Goal: Find specific page/section

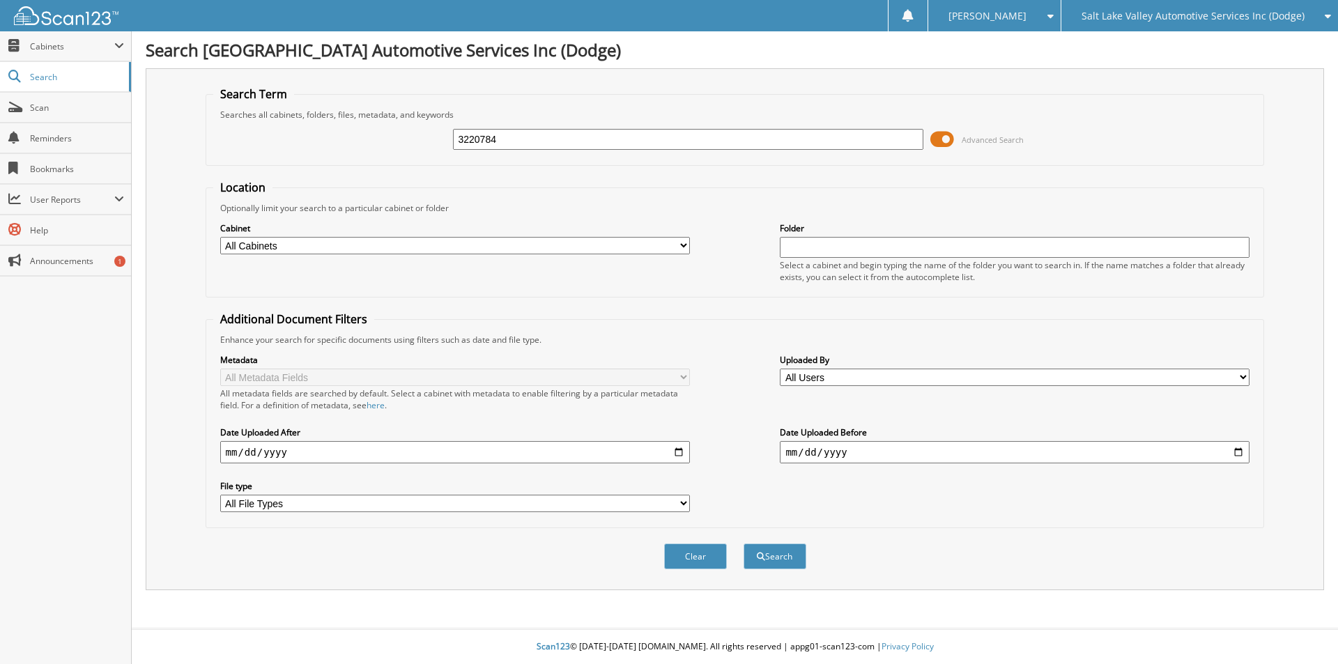
type input "3220784"
click at [743, 543] on button "Search" at bounding box center [774, 556] width 63 height 26
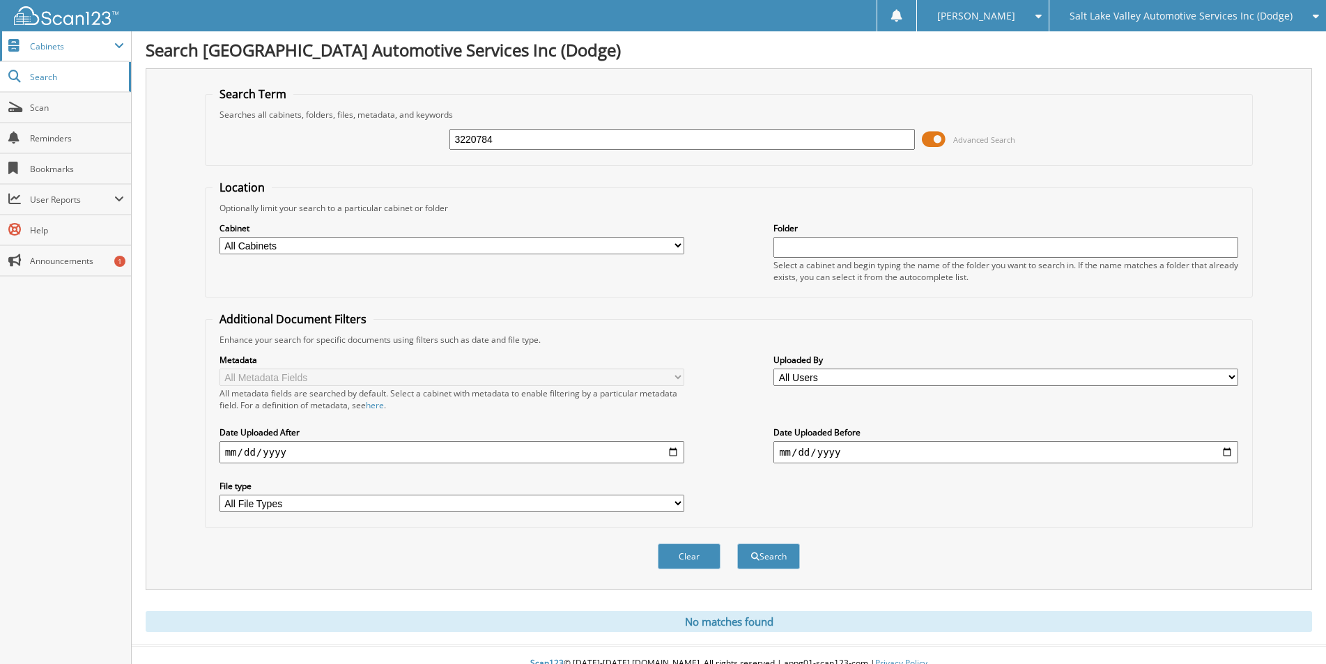
click at [55, 49] on span "Cabinets" at bounding box center [72, 46] width 84 height 12
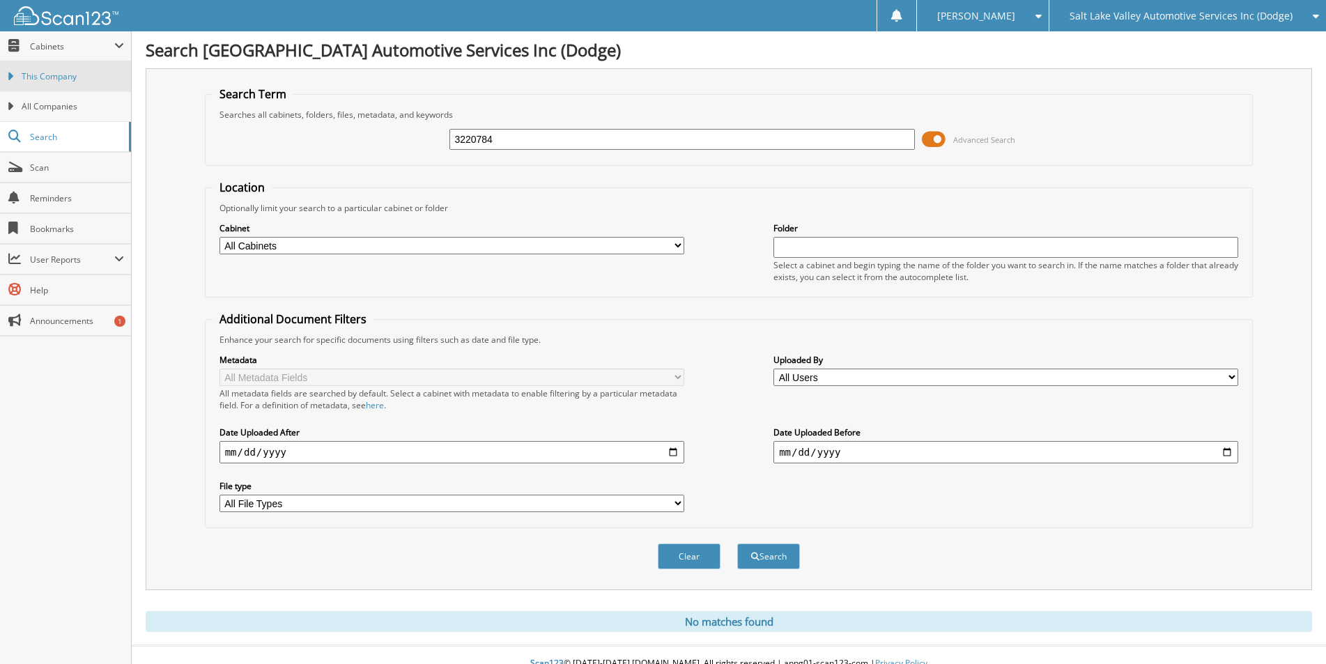
click at [51, 81] on span "This Company" at bounding box center [73, 76] width 102 height 13
